Goal: Task Accomplishment & Management: Complete application form

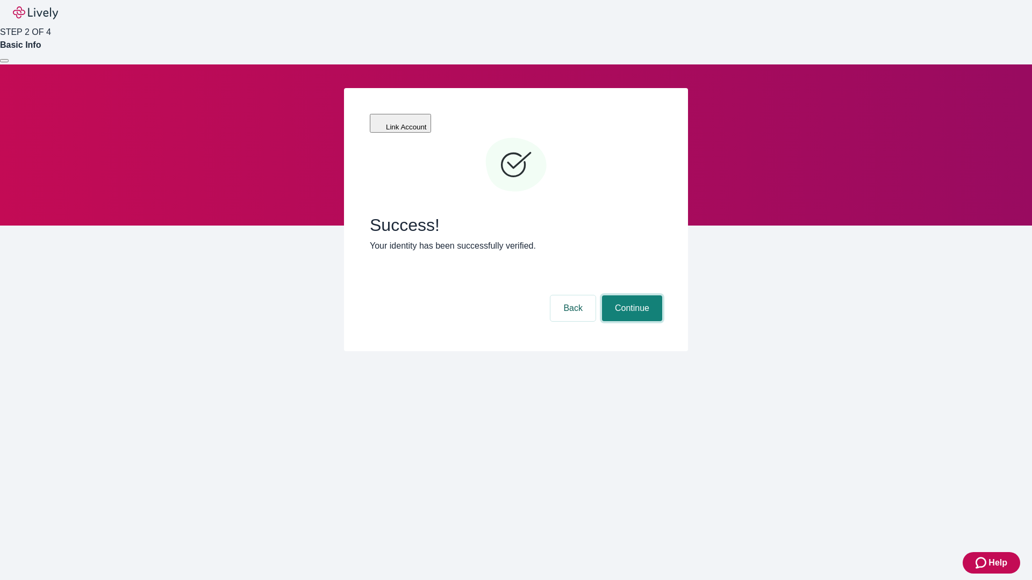
click at [630, 296] on button "Continue" at bounding box center [632, 309] width 60 height 26
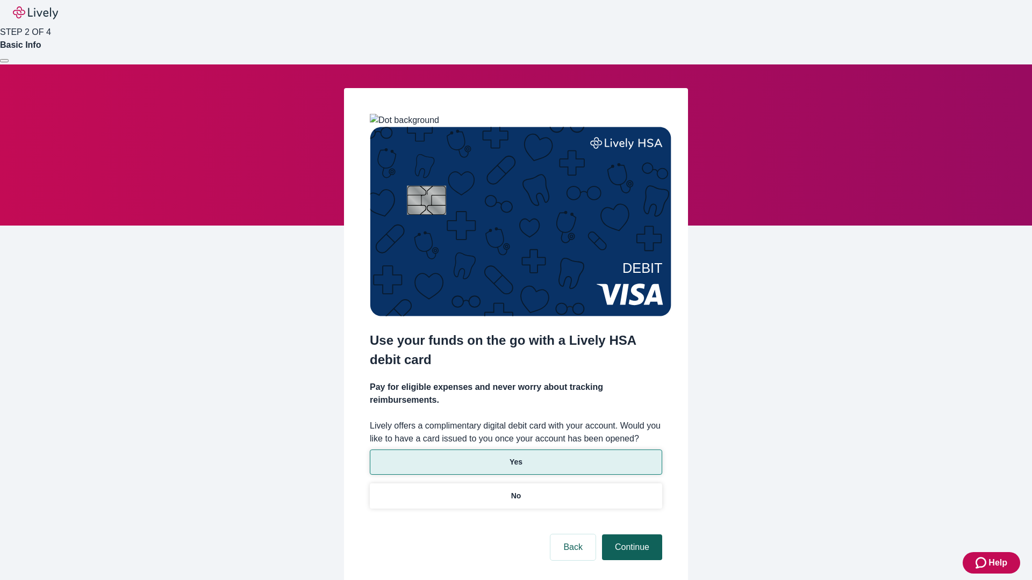
click at [515, 491] on p "No" at bounding box center [516, 496] width 10 height 11
click at [630, 535] on button "Continue" at bounding box center [632, 548] width 60 height 26
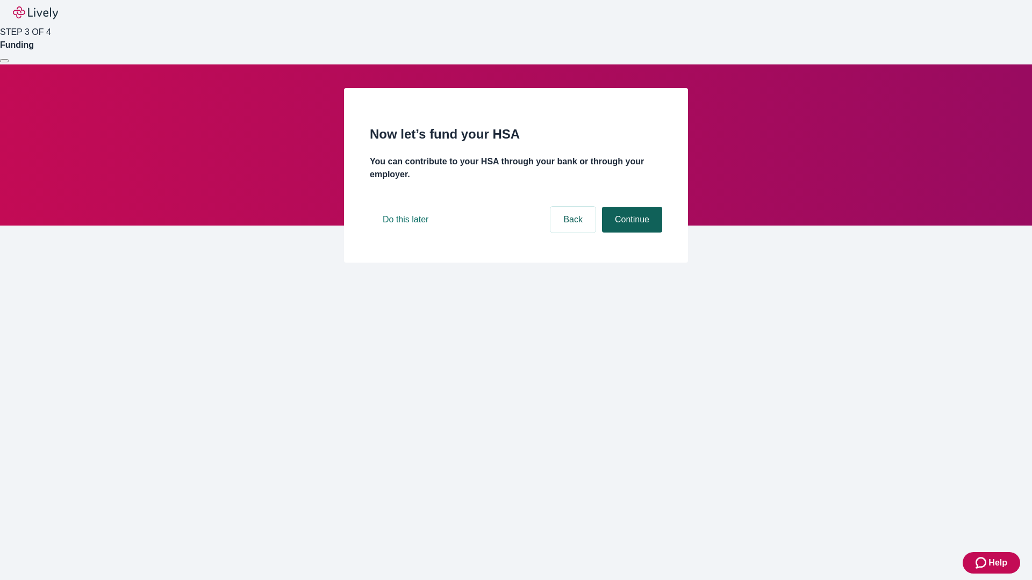
click at [630, 233] on button "Continue" at bounding box center [632, 220] width 60 height 26
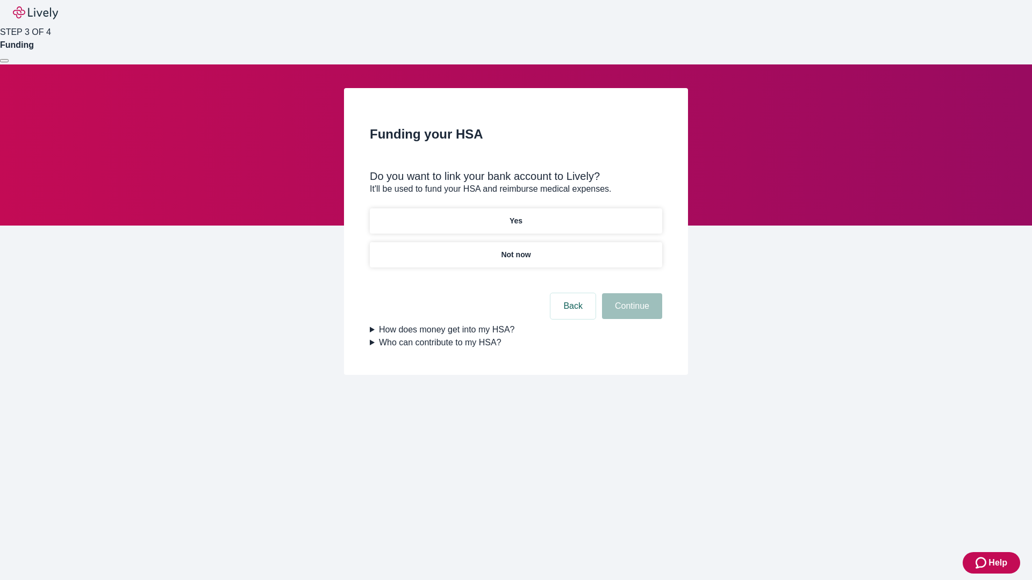
click at [515, 216] on p "Yes" at bounding box center [515, 221] width 13 height 11
click at [630, 293] on button "Continue" at bounding box center [632, 306] width 60 height 26
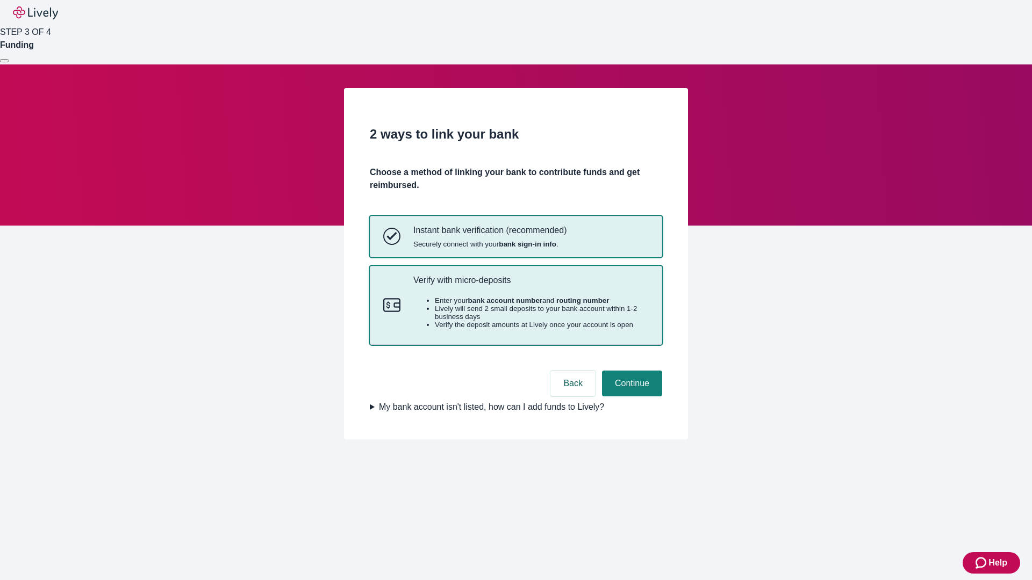
click at [530, 285] on p "Verify with micro-deposits" at bounding box center [530, 280] width 235 height 10
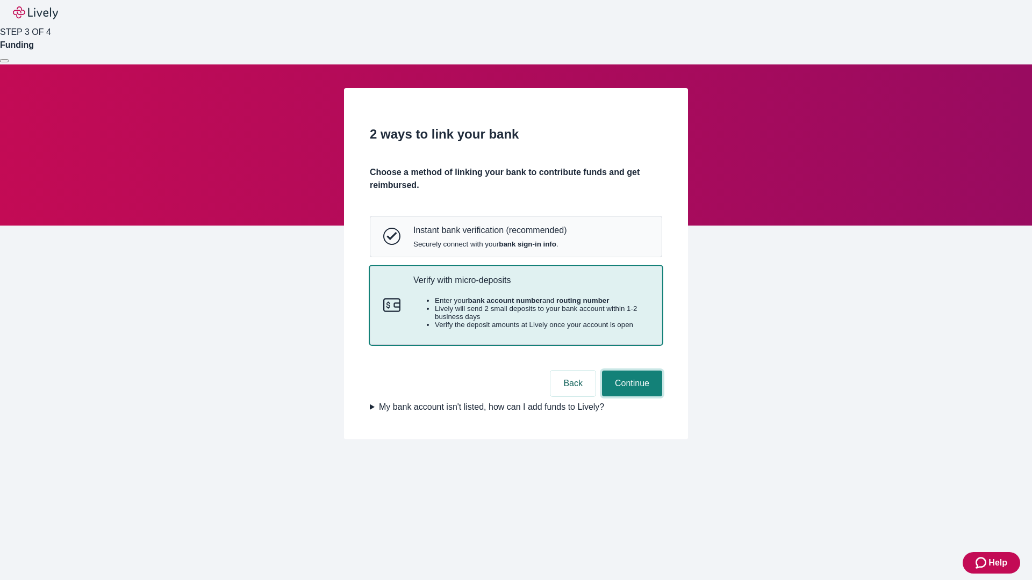
click at [630, 397] on button "Continue" at bounding box center [632, 384] width 60 height 26
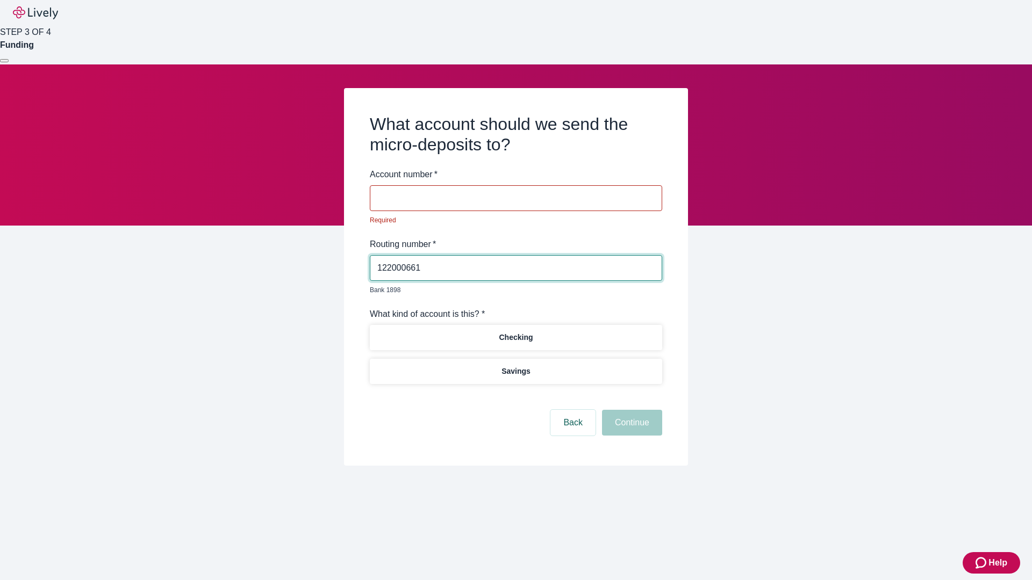
type input "122000661"
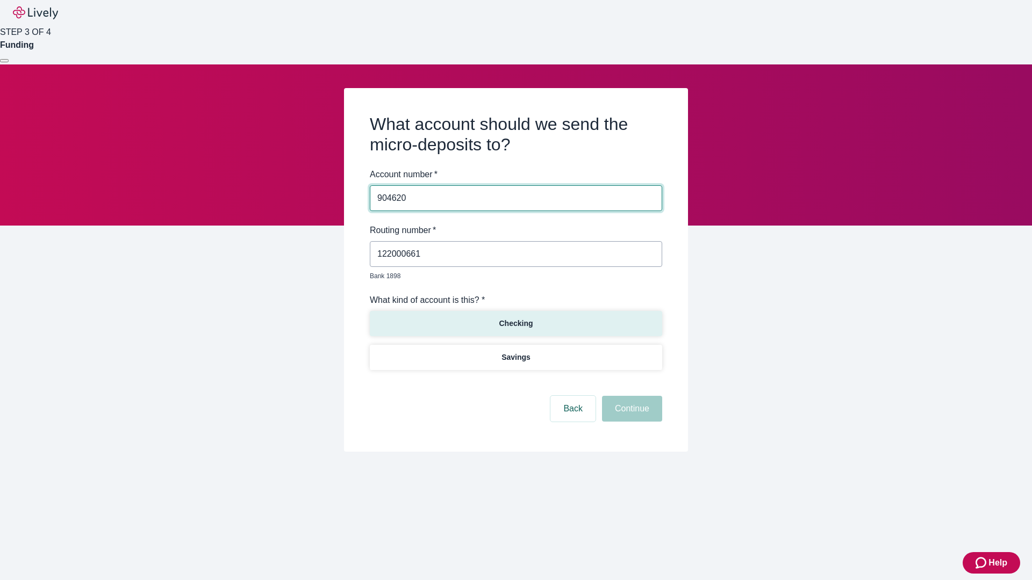
type input "904620"
click at [515, 318] on p "Checking" at bounding box center [516, 323] width 34 height 11
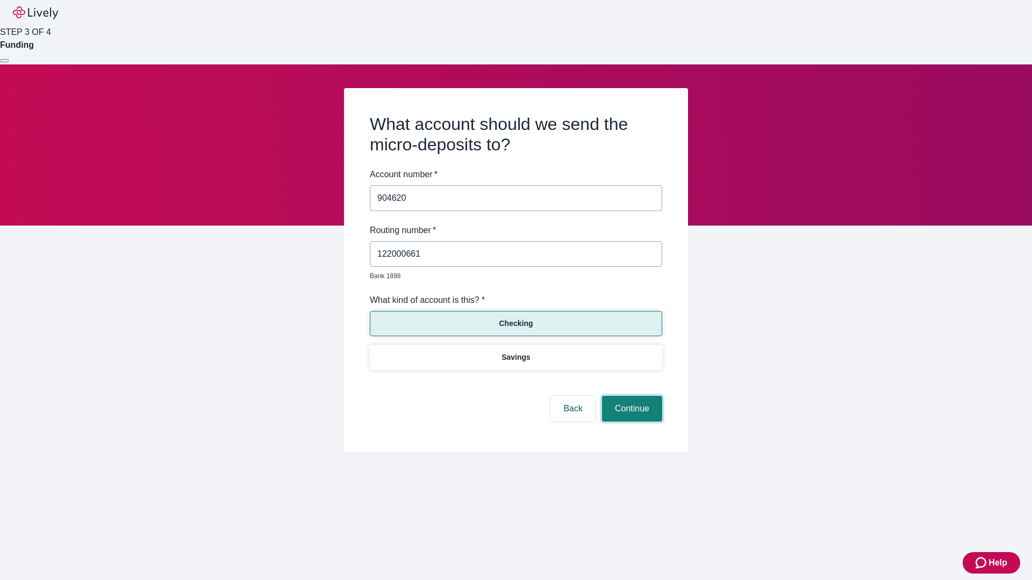
click at [630, 397] on button "Continue" at bounding box center [632, 409] width 60 height 26
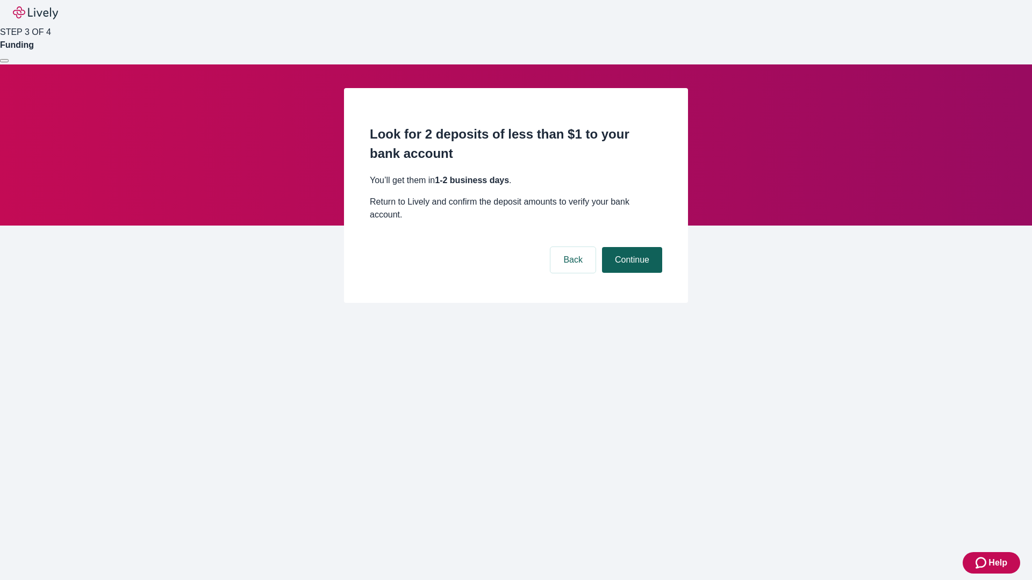
click at [630, 247] on button "Continue" at bounding box center [632, 260] width 60 height 26
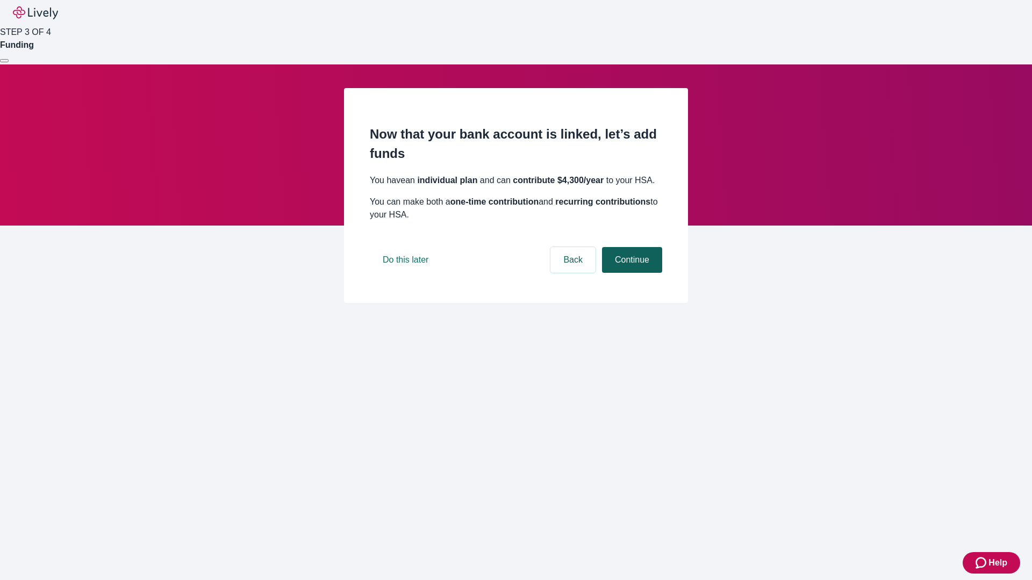
click at [630, 273] on button "Continue" at bounding box center [632, 260] width 60 height 26
